Goal: Navigation & Orientation: Find specific page/section

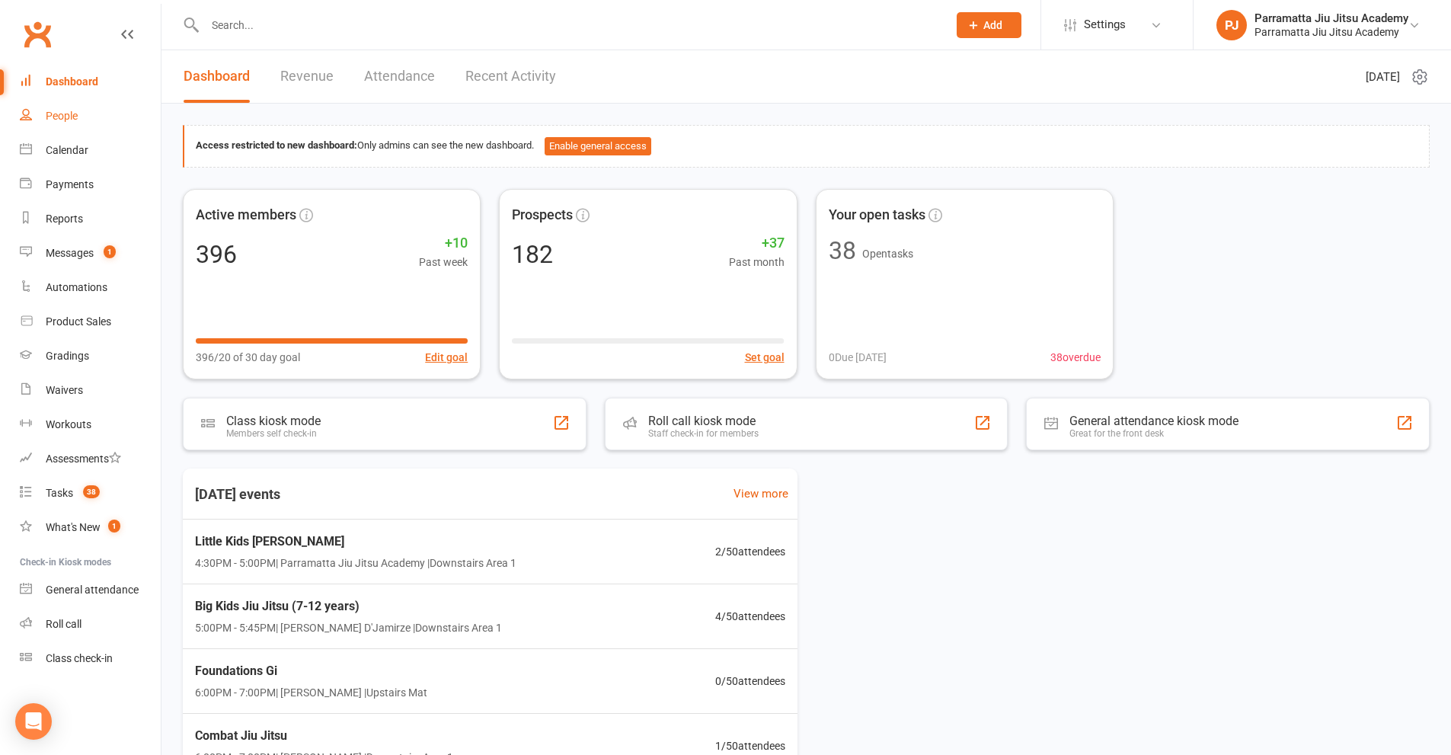
click at [65, 117] on div "People" at bounding box center [62, 116] width 32 height 12
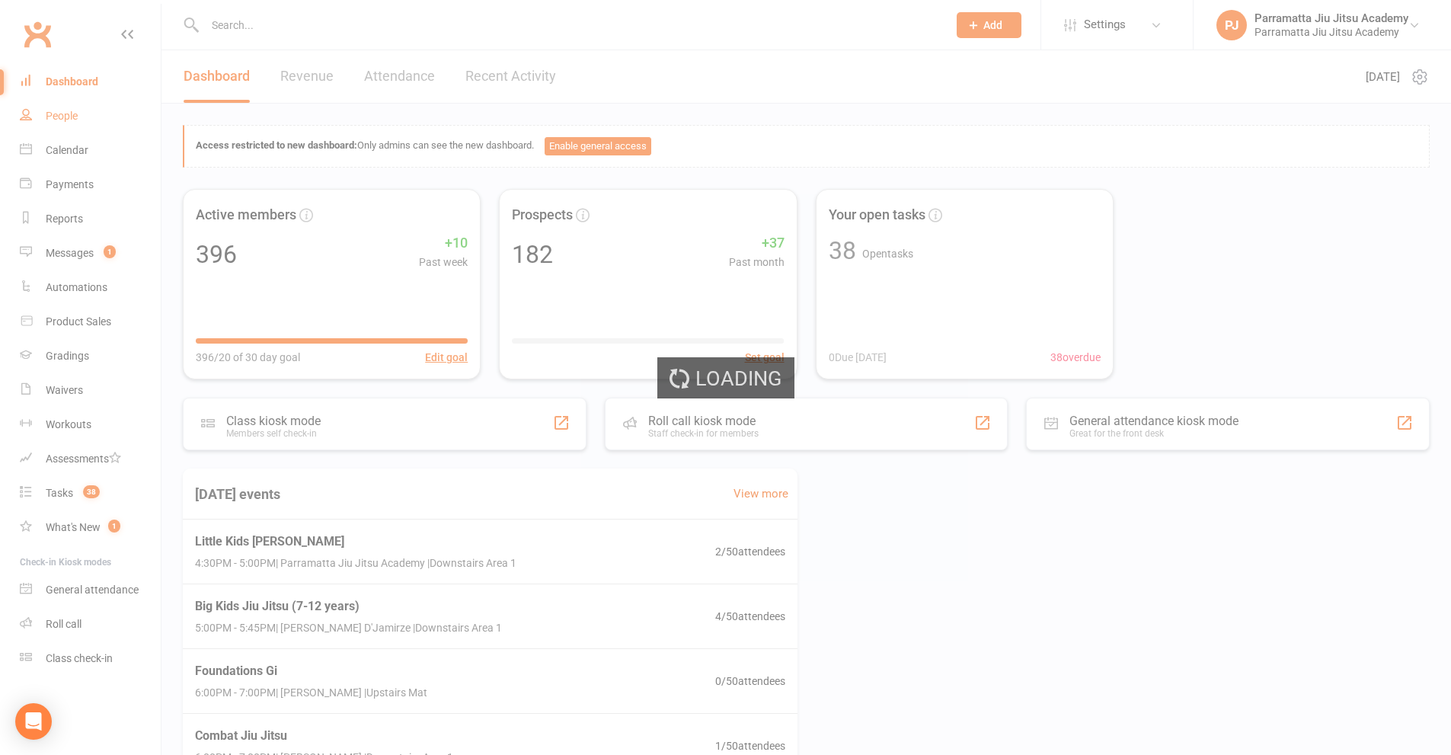
select select "100"
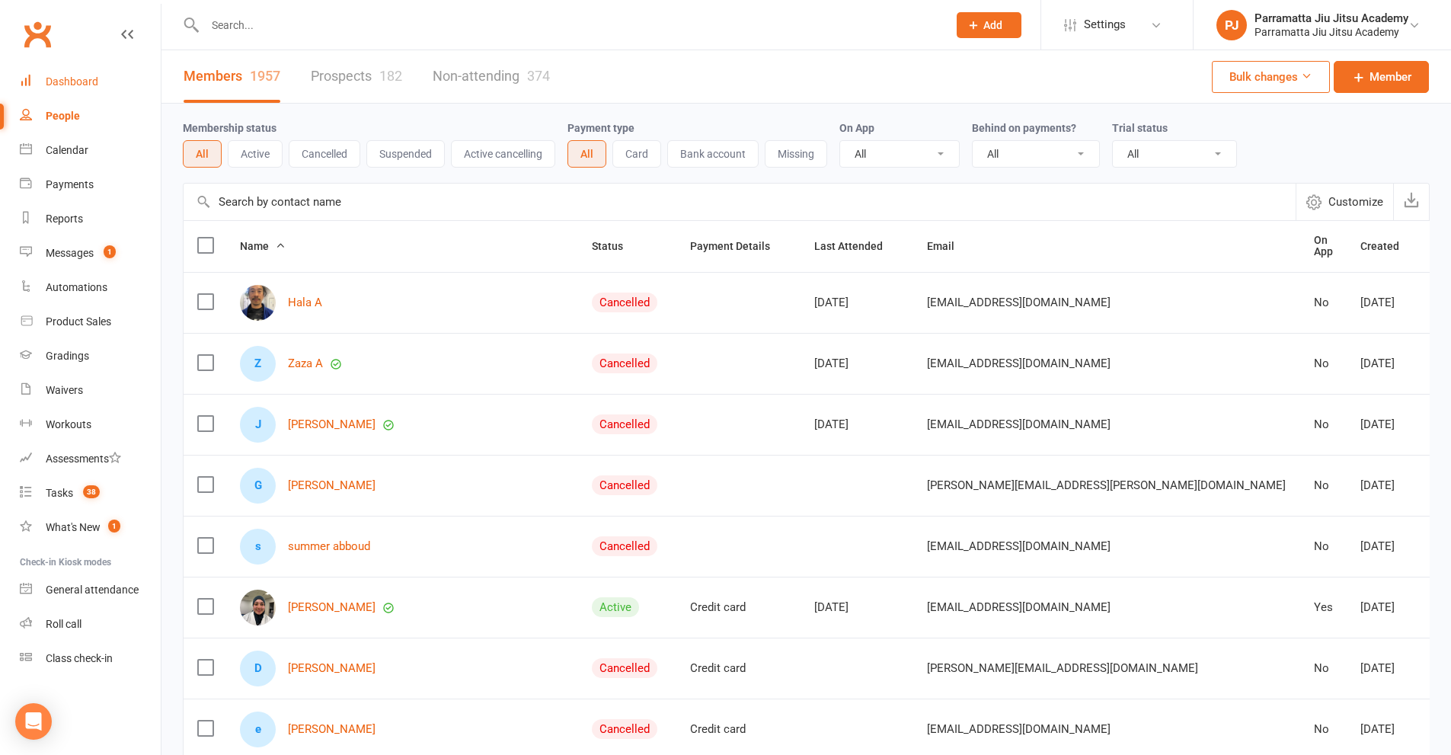
click at [72, 80] on div "Dashboard" at bounding box center [72, 81] width 53 height 12
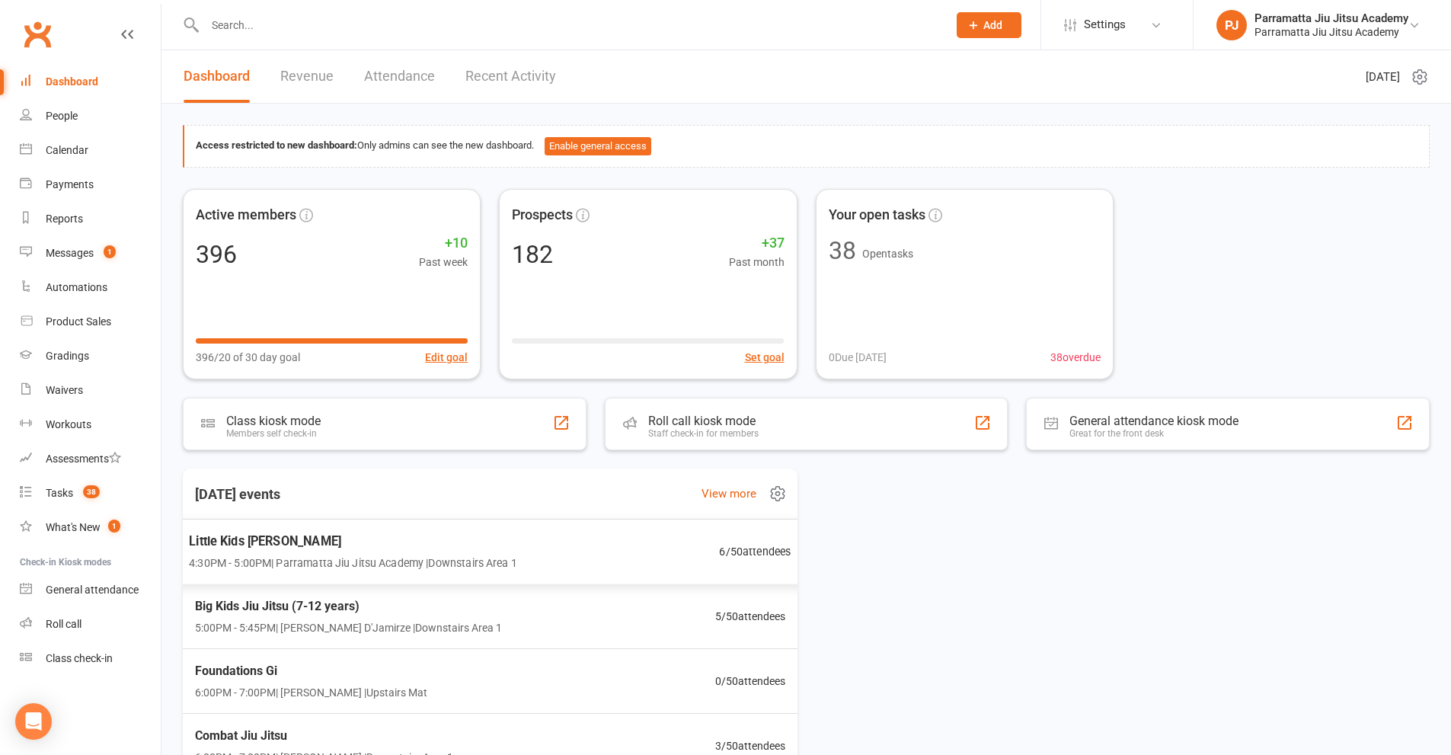
click at [421, 548] on span "Little Kids [PERSON_NAME]" at bounding box center [352, 542] width 327 height 20
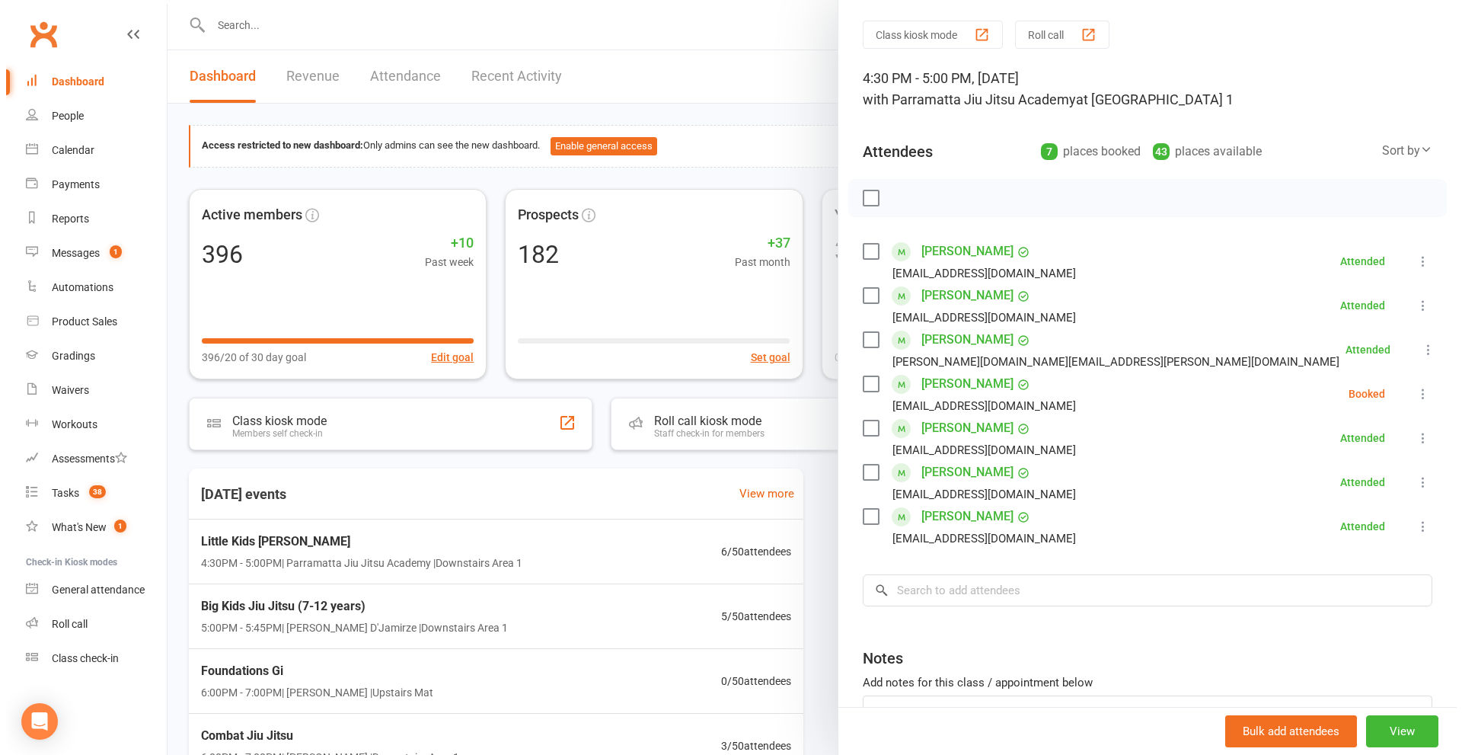
scroll to position [45, 0]
click at [313, 76] on div at bounding box center [805, 377] width 1289 height 755
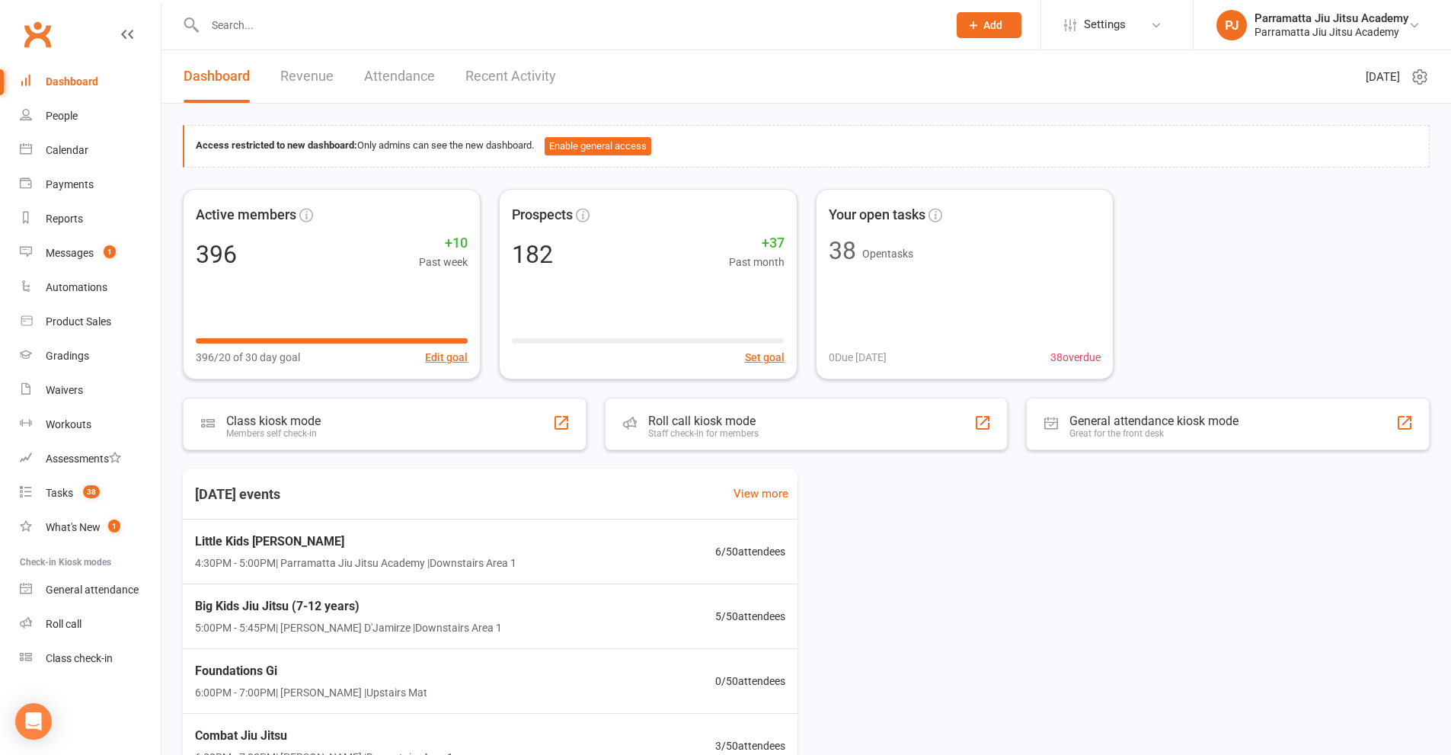
click at [294, 73] on link "Revenue" at bounding box center [306, 76] width 53 height 53
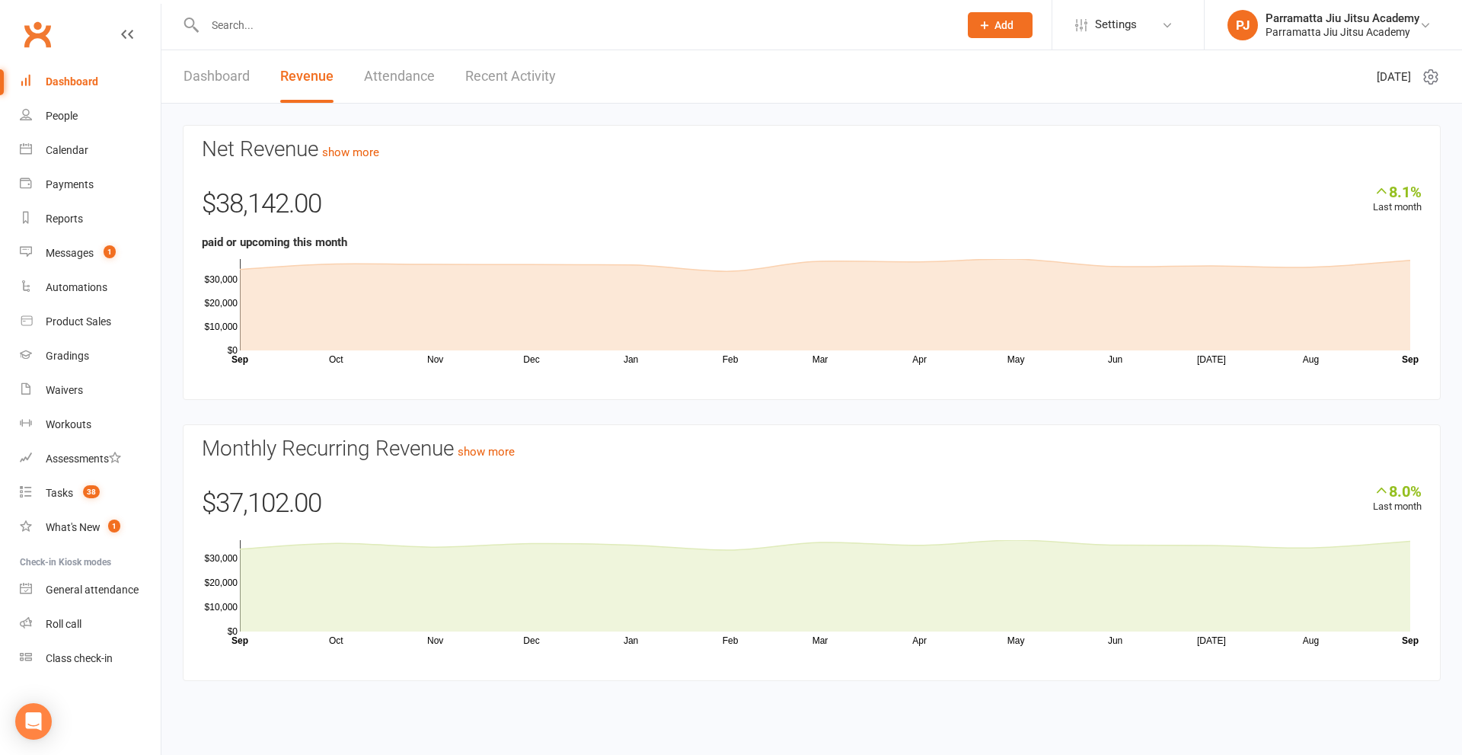
click at [56, 80] on div "Dashboard" at bounding box center [72, 81] width 53 height 12
